Goal: Task Accomplishment & Management: Use online tool/utility

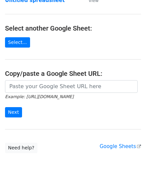
scroll to position [54, 0]
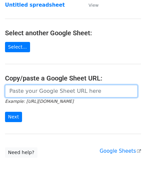
click at [38, 85] on input "url" at bounding box center [71, 91] width 132 height 13
paste input "https://docs.google.com/spreadsheets/d/1LAYeREfiDq40fOaPJe2N3DFNw78kEMx72rb2R1F…"
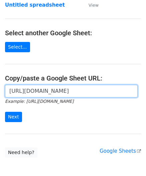
scroll to position [0, 144]
type input "https://docs.google.com/spreadsheets/d/1LAYeREfiDq40fOaPJe2N3DFNw78kEMx72rb2R1F…"
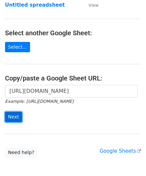
scroll to position [0, 0]
click at [19, 114] on input "Next" at bounding box center [13, 117] width 17 height 10
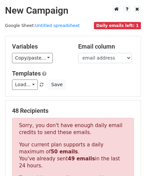
scroll to position [225, 0]
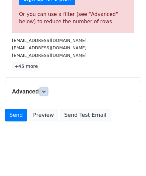
click at [46, 90] on icon at bounding box center [44, 92] width 4 height 4
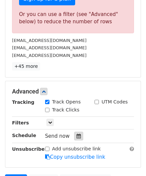
click at [76, 134] on icon at bounding box center [78, 136] width 4 height 5
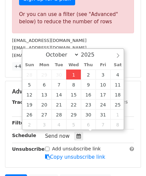
type input "[DATE] 12:00"
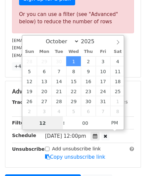
paste input "6"
type input "6"
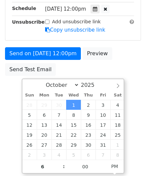
type input "[DATE] 18:00"
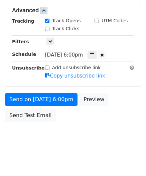
scroll to position [306, 0]
